Goal: Task Accomplishment & Management: Manage account settings

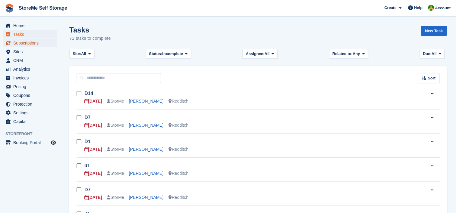
drag, startPoint x: 20, startPoint y: 40, endPoint x: 81, endPoint y: 40, distance: 60.5
click at [20, 40] on span "Subscriptions" at bounding box center [31, 43] width 36 height 8
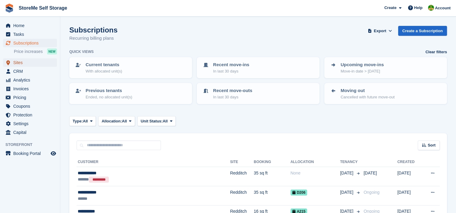
click at [19, 64] on span "Sites" at bounding box center [31, 62] width 36 height 8
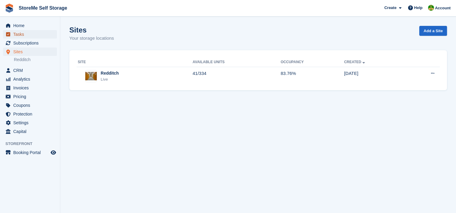
click at [17, 33] on span "Tasks" at bounding box center [31, 34] width 36 height 8
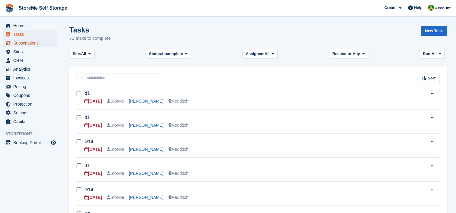
click at [23, 40] on span "Subscriptions" at bounding box center [31, 43] width 36 height 8
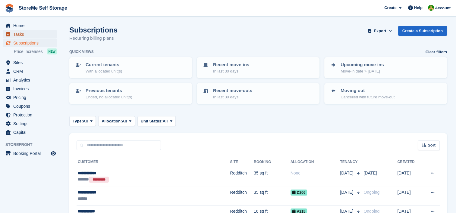
click at [18, 34] on span "Tasks" at bounding box center [31, 34] width 36 height 8
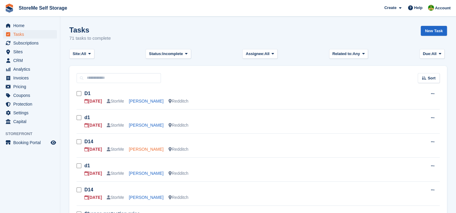
click at [139, 148] on link "Keith Brown" at bounding box center [146, 149] width 35 height 5
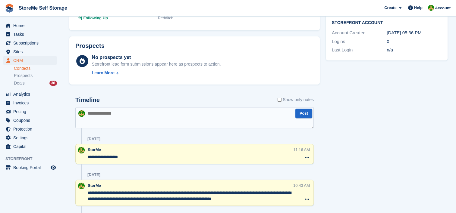
scroll to position [151, 0]
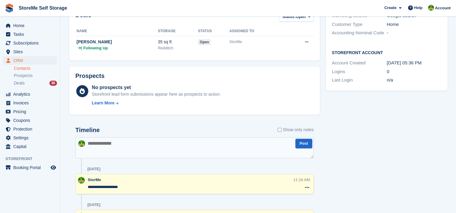
click at [125, 146] on textarea at bounding box center [194, 147] width 238 height 21
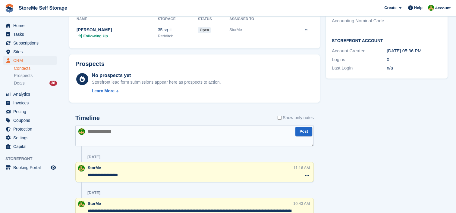
scroll to position [181, 0]
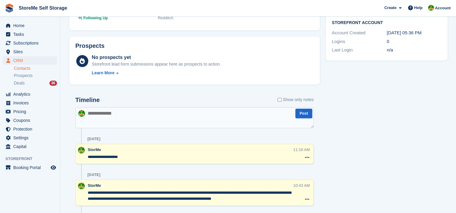
click at [114, 114] on textarea at bounding box center [194, 117] width 238 height 21
click at [172, 115] on textarea "**********" at bounding box center [194, 117] width 238 height 21
type textarea "**********"
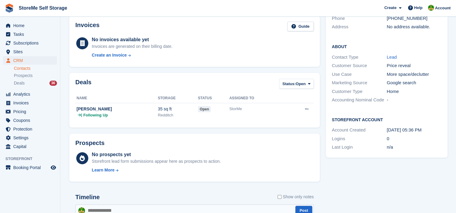
scroll to position [0, 0]
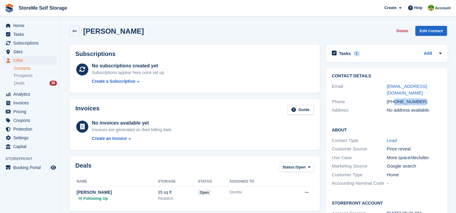
drag, startPoint x: 420, startPoint y: 94, endPoint x: 393, endPoint y: 93, distance: 26.5
click at [393, 98] on div "+447973540001" at bounding box center [413, 101] width 55 height 7
copy div "7973540001"
drag, startPoint x: 436, startPoint y: 87, endPoint x: 387, endPoint y: 86, distance: 49.4
click at [387, 86] on div "wallybrown@mail.com" at bounding box center [413, 90] width 55 height 14
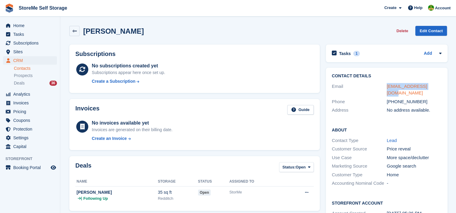
copy link "wallybrown@mail.com"
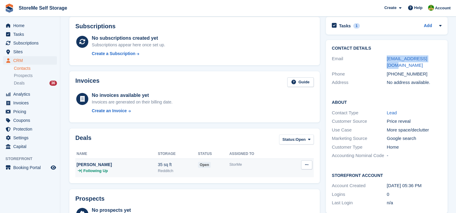
scroll to position [60, 0]
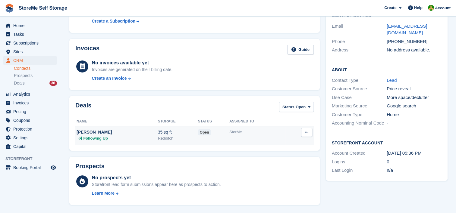
click at [257, 132] on div "StorMe" at bounding box center [257, 132] width 56 height 6
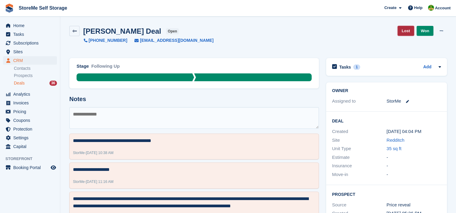
click at [406, 32] on link "Lost" at bounding box center [405, 31] width 17 height 10
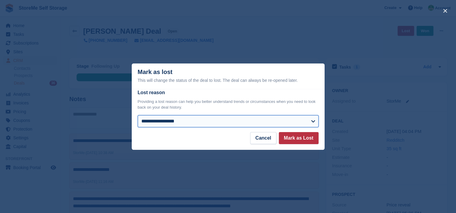
click at [160, 119] on select "**********" at bounding box center [228, 121] width 181 height 12
select select "**********"
click at [138, 116] on select "**********" at bounding box center [228, 121] width 181 height 12
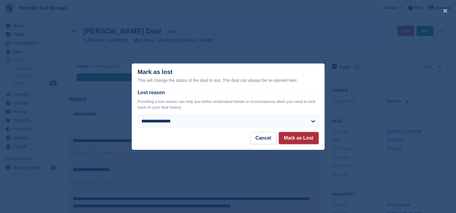
click at [292, 139] on button "Mark as Lost" at bounding box center [299, 138] width 40 height 12
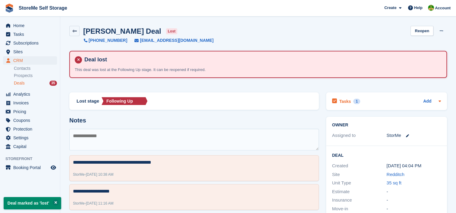
click at [346, 99] on h2 "Tasks" at bounding box center [345, 101] width 12 height 5
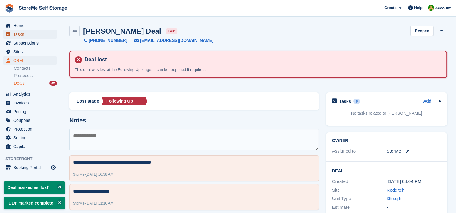
click at [16, 35] on span "Tasks" at bounding box center [31, 34] width 36 height 8
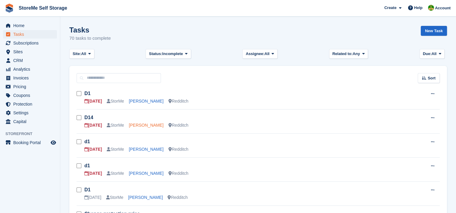
click at [137, 127] on link "Denise Reynolds" at bounding box center [146, 125] width 35 height 5
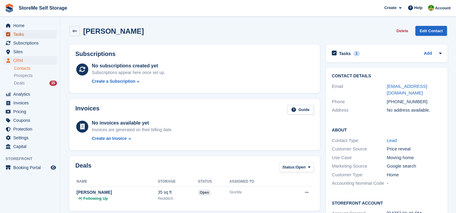
click at [18, 34] on span "Tasks" at bounding box center [31, 34] width 36 height 8
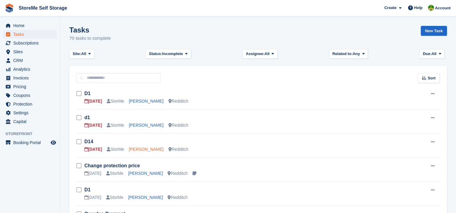
click at [144, 148] on link "Denise Reynolds" at bounding box center [146, 149] width 35 height 5
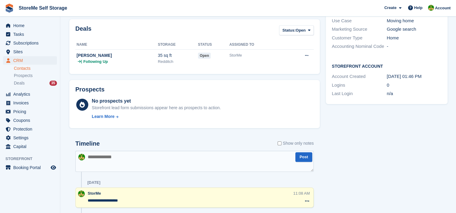
scroll to position [151, 0]
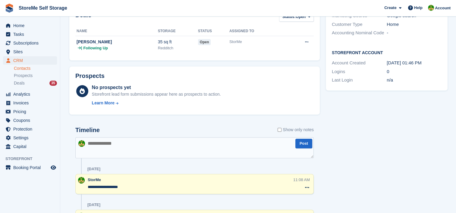
click at [131, 149] on textarea at bounding box center [194, 147] width 238 height 21
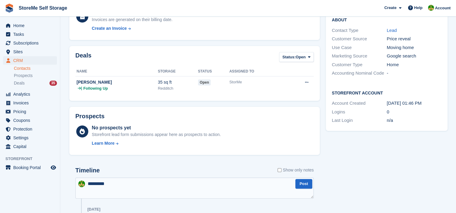
scroll to position [120, 0]
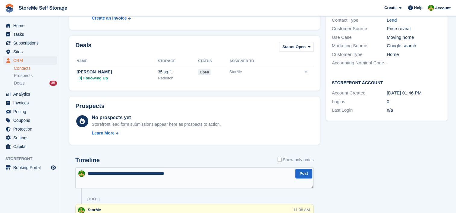
type textarea "**********"
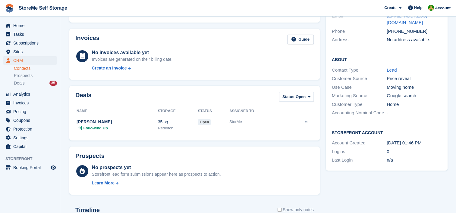
scroll to position [0, 0]
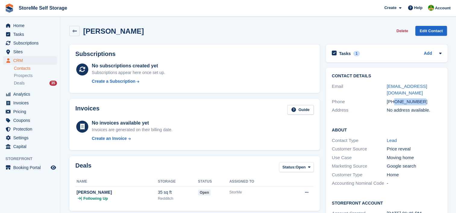
drag, startPoint x: 422, startPoint y: 93, endPoint x: 393, endPoint y: 94, distance: 28.6
click at [393, 98] on div "+447890099553" at bounding box center [413, 101] width 55 height 7
copy div "7890099553"
drag, startPoint x: 441, startPoint y: 86, endPoint x: 384, endPoint y: 84, distance: 56.9
click at [384, 84] on div "Contact Details Email denisereyn@outlook.com Phone +447890099553 Address No add…" at bounding box center [387, 94] width 122 height 53
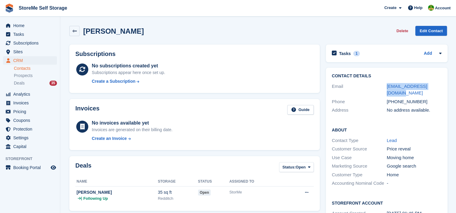
copy div "denisereyn@outlook.com"
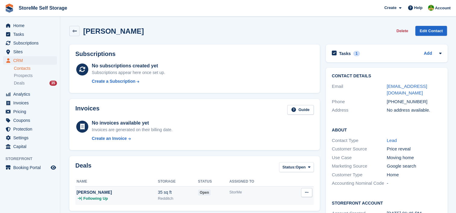
click at [220, 194] on div "open" at bounding box center [213, 192] width 31 height 6
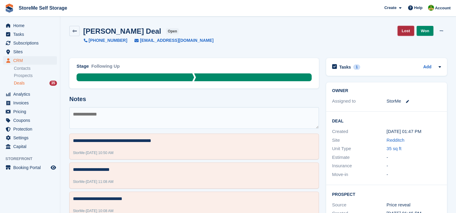
click at [407, 29] on link "Lost" at bounding box center [405, 31] width 17 height 10
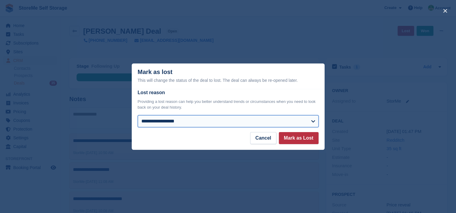
click at [187, 123] on select "**********" at bounding box center [228, 121] width 181 height 12
select select "**********"
click at [138, 116] on select "**********" at bounding box center [228, 121] width 181 height 12
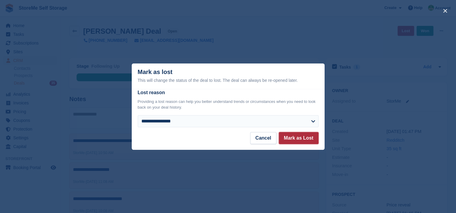
click at [303, 140] on button "Mark as Lost" at bounding box center [299, 138] width 40 height 12
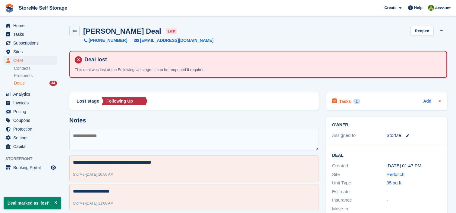
click at [345, 99] on h2 "Tasks" at bounding box center [345, 101] width 12 height 5
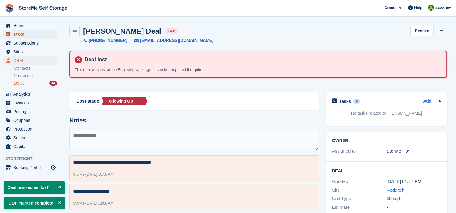
click at [21, 37] on span "Tasks" at bounding box center [31, 34] width 36 height 8
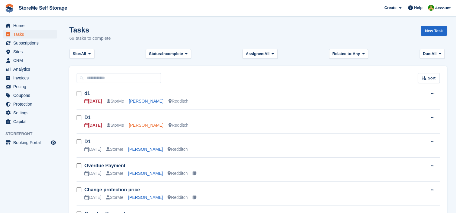
click at [144, 123] on link "[PERSON_NAME]" at bounding box center [146, 125] width 35 height 5
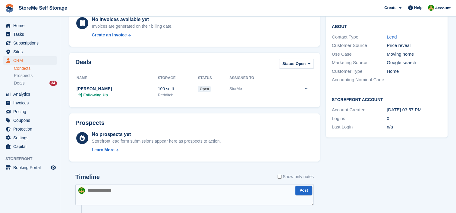
scroll to position [151, 0]
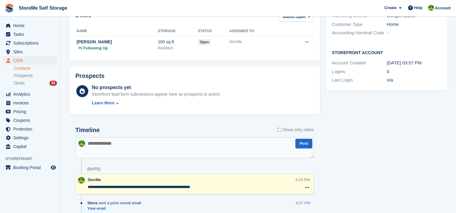
click at [134, 142] on textarea at bounding box center [194, 147] width 238 height 21
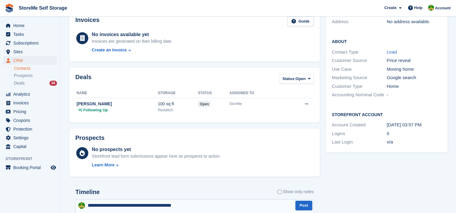
scroll to position [0, 0]
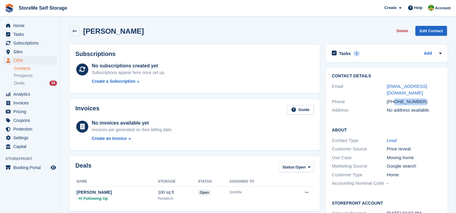
drag, startPoint x: 422, startPoint y: 103, endPoint x: 393, endPoint y: 101, distance: 28.4
click at [393, 101] on div "+447257199363" at bounding box center [413, 101] width 55 height 7
copy div "7257199363"
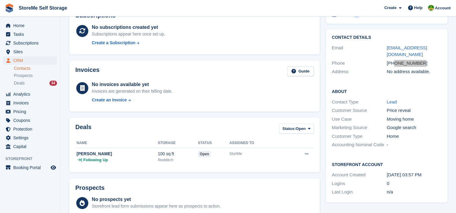
scroll to position [151, 0]
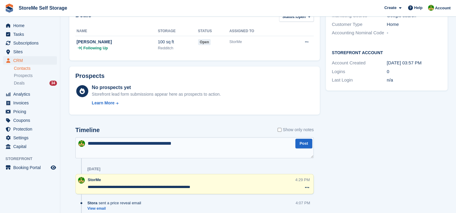
click at [199, 143] on textarea "**********" at bounding box center [194, 147] width 238 height 21
type textarea "**********"
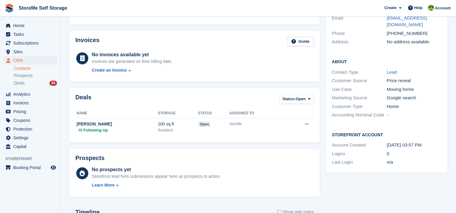
scroll to position [0, 0]
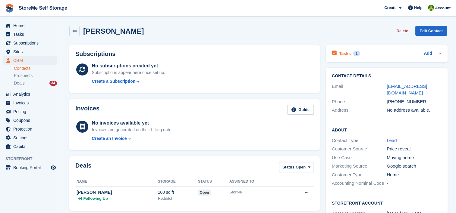
click at [347, 54] on h2 "Tasks" at bounding box center [345, 53] width 12 height 5
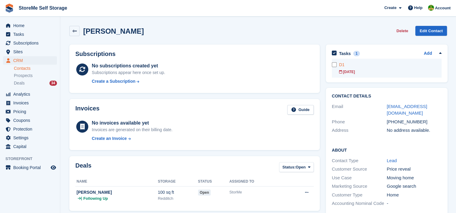
click at [353, 71] on div "07 Oct" at bounding box center [390, 71] width 102 height 5
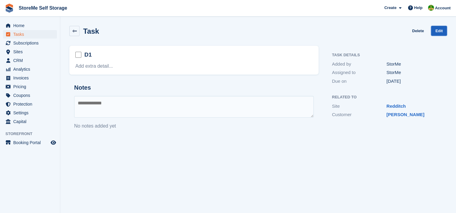
click at [442, 30] on link "Edit" at bounding box center [439, 31] width 16 height 10
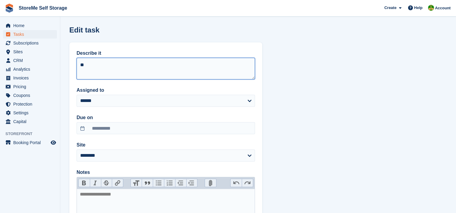
click at [182, 65] on textarea "**" at bounding box center [166, 69] width 178 height 22
type textarea "**"
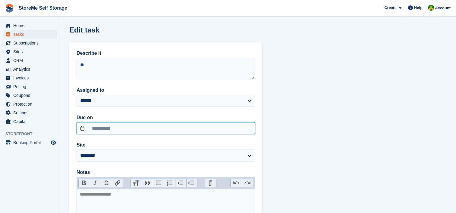
click at [124, 131] on input "**********" at bounding box center [166, 128] width 178 height 12
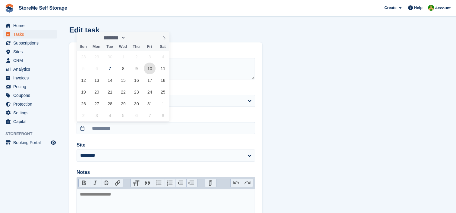
click at [150, 68] on span "10" at bounding box center [150, 69] width 12 height 12
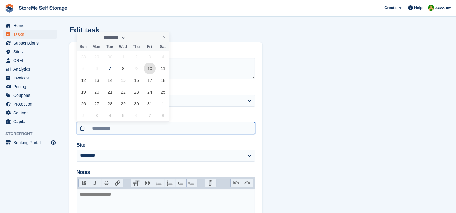
type input "**********"
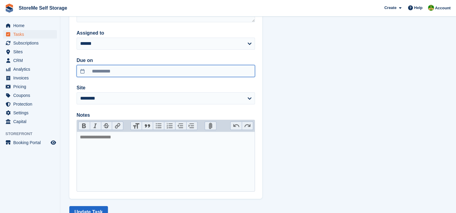
scroll to position [78, 0]
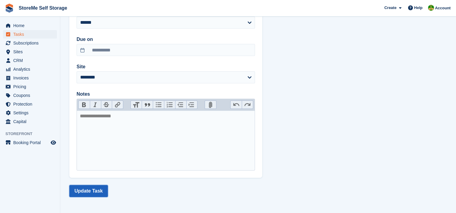
click at [88, 189] on button "Update Task" at bounding box center [88, 191] width 39 height 12
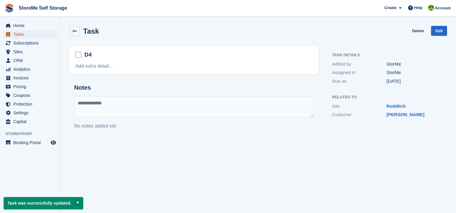
click at [18, 35] on span "Tasks" at bounding box center [31, 34] width 36 height 8
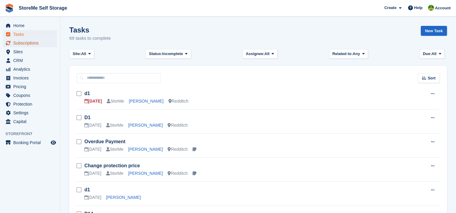
click at [37, 40] on span "Subscriptions" at bounding box center [31, 43] width 36 height 8
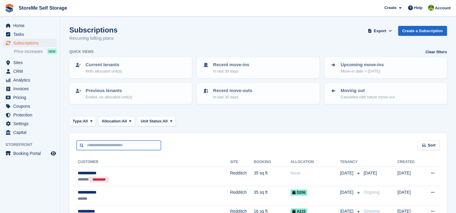
click at [115, 147] on input "text" at bounding box center [119, 146] width 84 height 10
type input "*****"
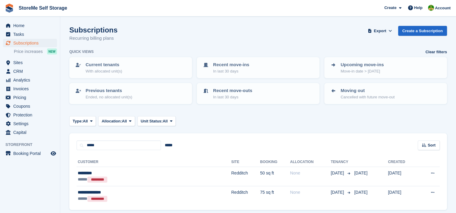
scroll to position [22, 0]
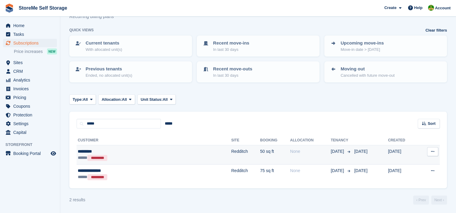
click at [231, 151] on td "Redditch" at bounding box center [245, 154] width 29 height 19
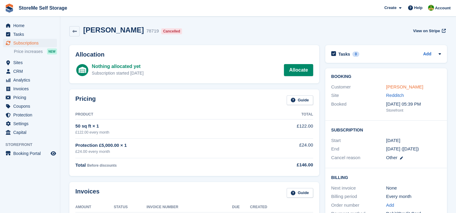
click at [395, 86] on link "[PERSON_NAME]" at bounding box center [404, 86] width 37 height 5
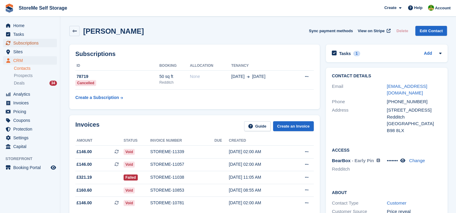
click at [37, 43] on span "Subscriptions" at bounding box center [31, 43] width 36 height 8
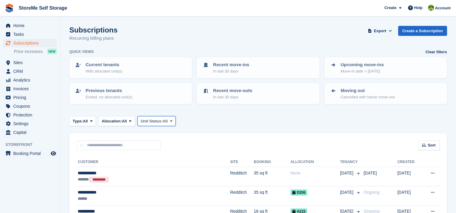
click at [157, 119] on span "Unit Status:" at bounding box center [152, 121] width 22 height 6
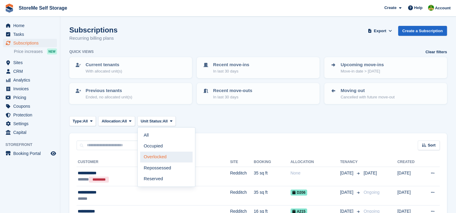
click at [151, 159] on link "Overlocked" at bounding box center [166, 157] width 52 height 11
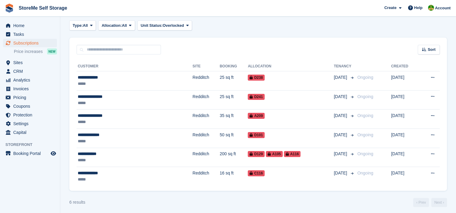
scroll to position [98, 0]
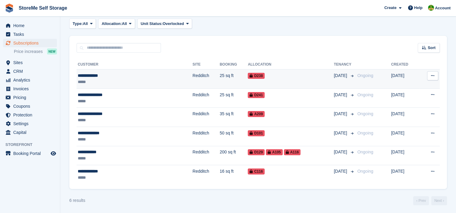
click at [192, 76] on td "Redditch" at bounding box center [205, 79] width 27 height 19
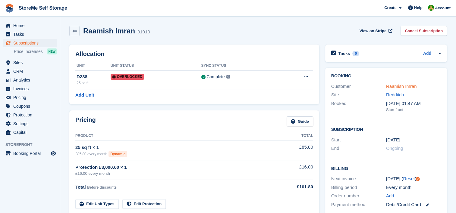
click at [407, 86] on link "Raamish Imran" at bounding box center [401, 86] width 31 height 5
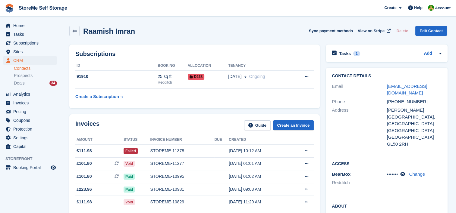
click at [343, 54] on h2 "Tasks" at bounding box center [345, 53] width 12 height 5
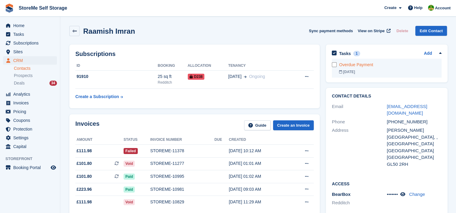
click at [353, 64] on div "Overdue Payment" at bounding box center [390, 65] width 102 height 6
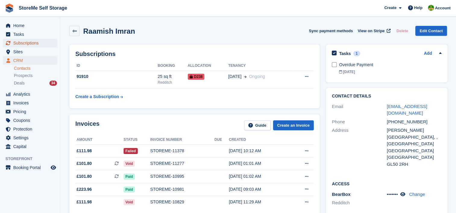
click at [17, 43] on span "Subscriptions" at bounding box center [31, 43] width 36 height 8
